Goal: Register for event/course

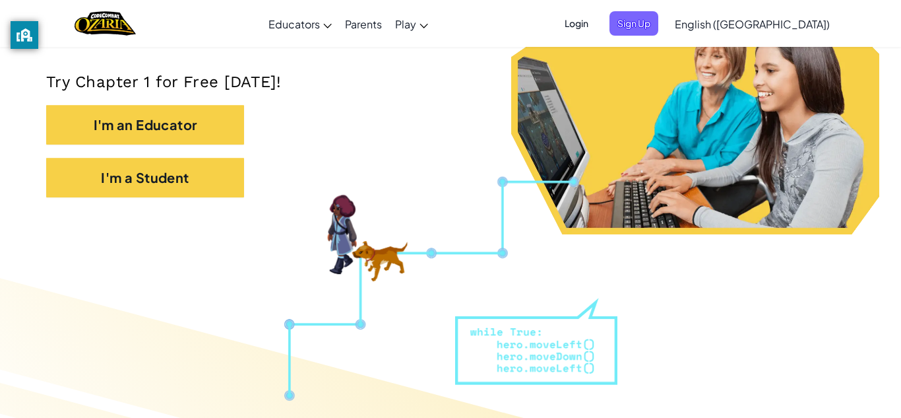
scroll to position [265, 0]
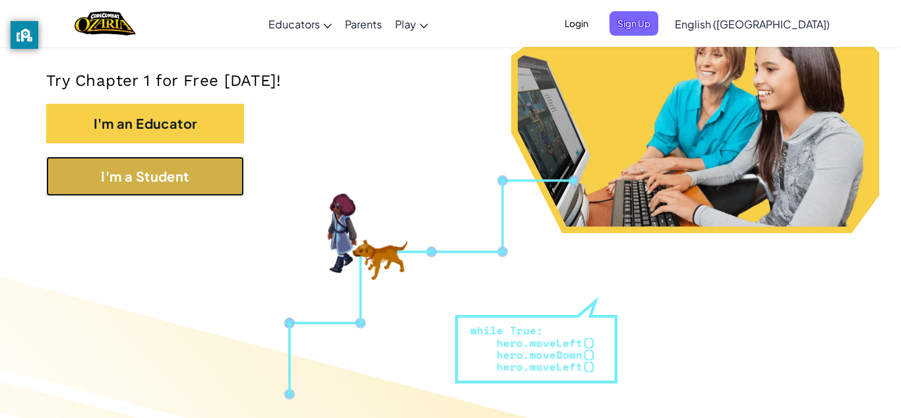
click at [187, 180] on button "I'm a Student" at bounding box center [145, 176] width 198 height 40
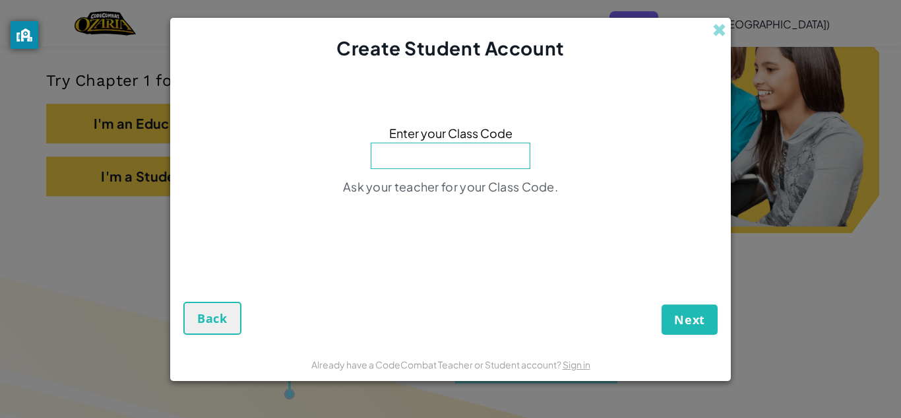
click at [739, 32] on div "Create Student Account Enter your Class Code Ask your teacher for your Class Co…" at bounding box center [450, 209] width 901 height 418
click at [725, 23] on span at bounding box center [720, 30] width 14 height 14
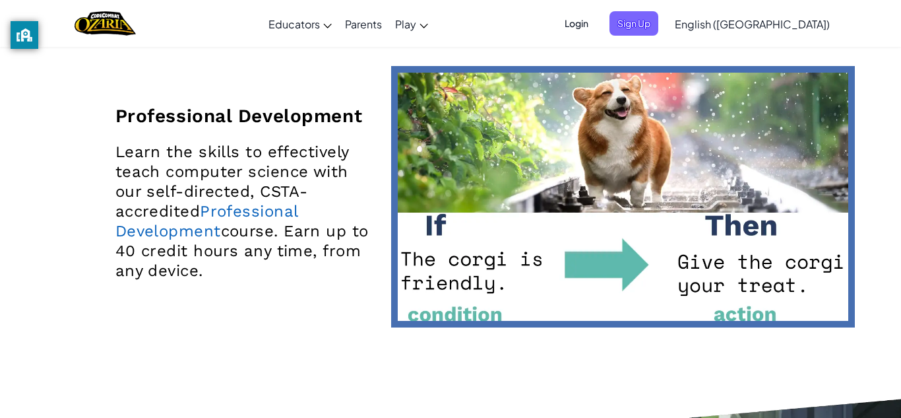
scroll to position [2378, 0]
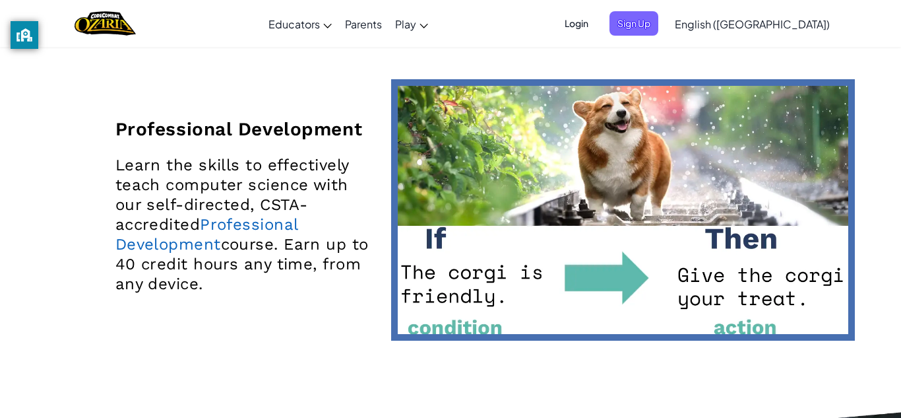
click at [627, 271] on img at bounding box center [623, 209] width 464 height 261
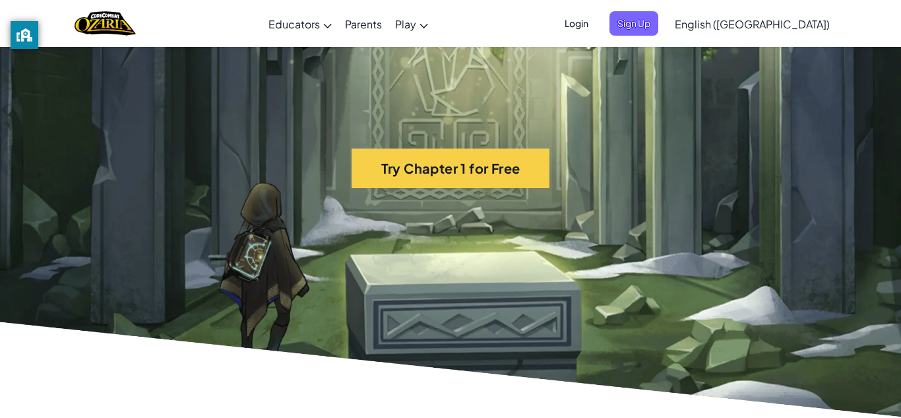
scroll to position [2870, 0]
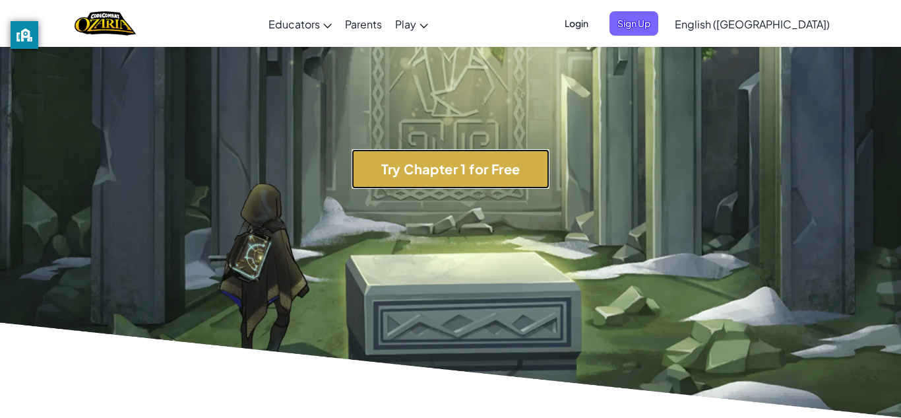
click at [504, 163] on button "Try Chapter 1 for Free" at bounding box center [451, 169] width 198 height 40
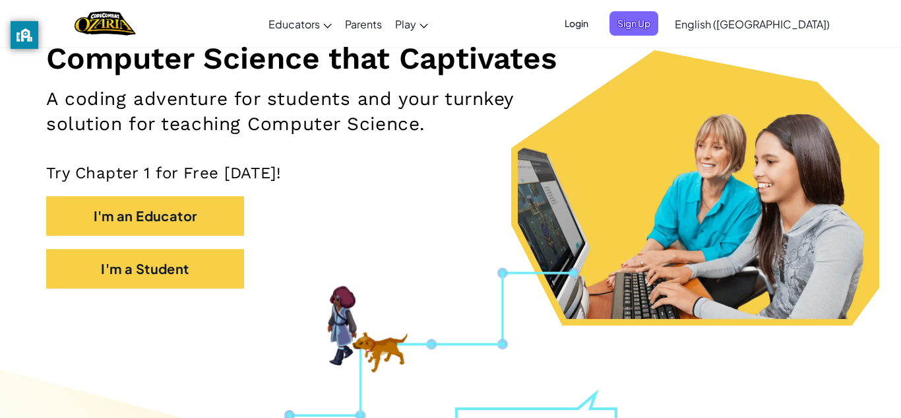
scroll to position [174, 0]
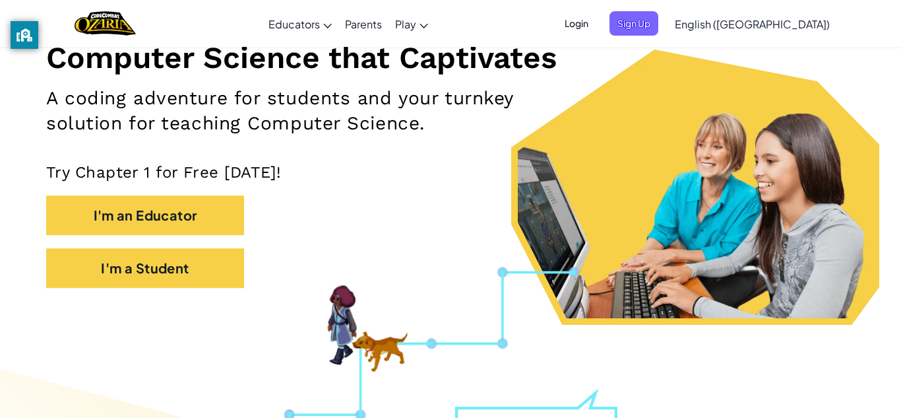
click at [596, 25] on span "Login" at bounding box center [577, 23] width 40 height 24
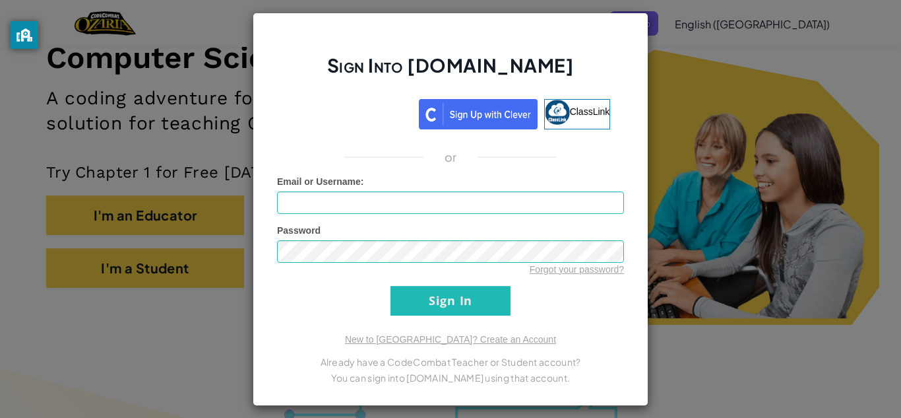
click at [645, 22] on div "Sign Into [DOMAIN_NAME] ClassLink or Unknown Error Email or Username : Password…" at bounding box center [451, 209] width 396 height 393
click at [645, 31] on div "Sign Into [DOMAIN_NAME] ClassLink or Unknown Error Email or Username : Password…" at bounding box center [451, 209] width 396 height 393
click at [640, 27] on div "Sign Into [DOMAIN_NAME] ClassLink or Unknown Error Email or Username : Password…" at bounding box center [451, 209] width 396 height 393
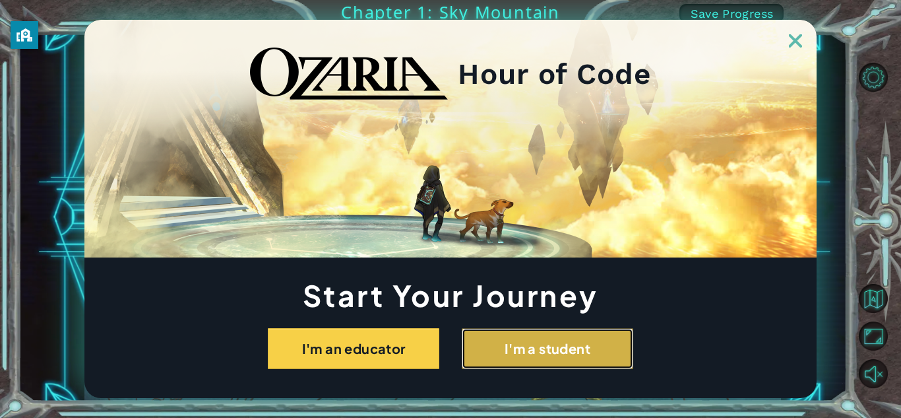
click at [538, 338] on button "I'm a student" at bounding box center [548, 348] width 172 height 41
